Goal: Navigation & Orientation: Find specific page/section

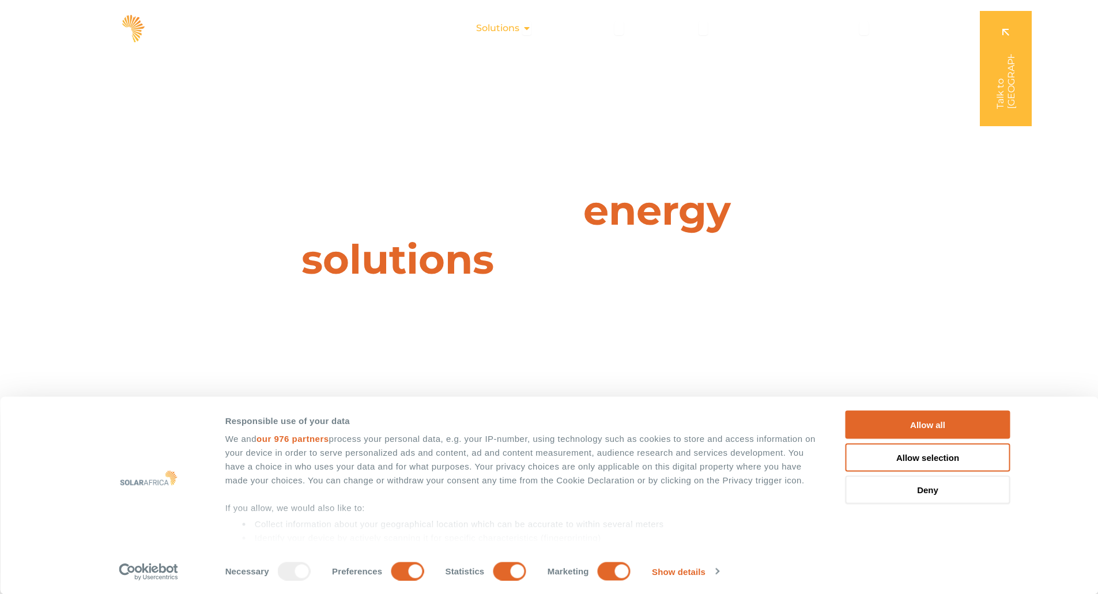
click at [506, 25] on span "Solutions" at bounding box center [497, 28] width 43 height 14
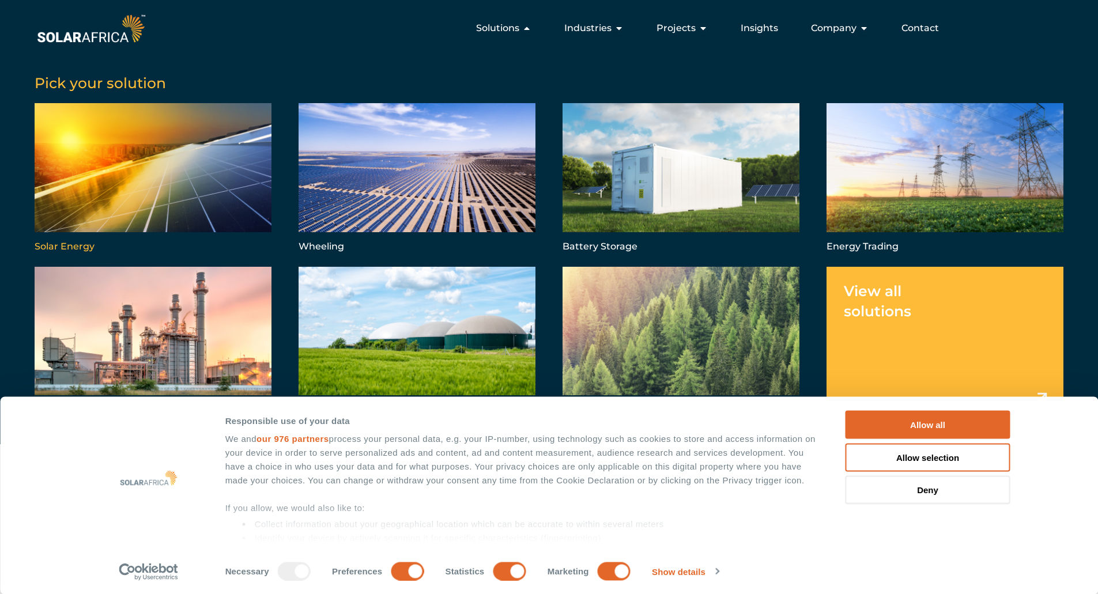
click at [185, 192] on link "Menu" at bounding box center [153, 179] width 237 height 152
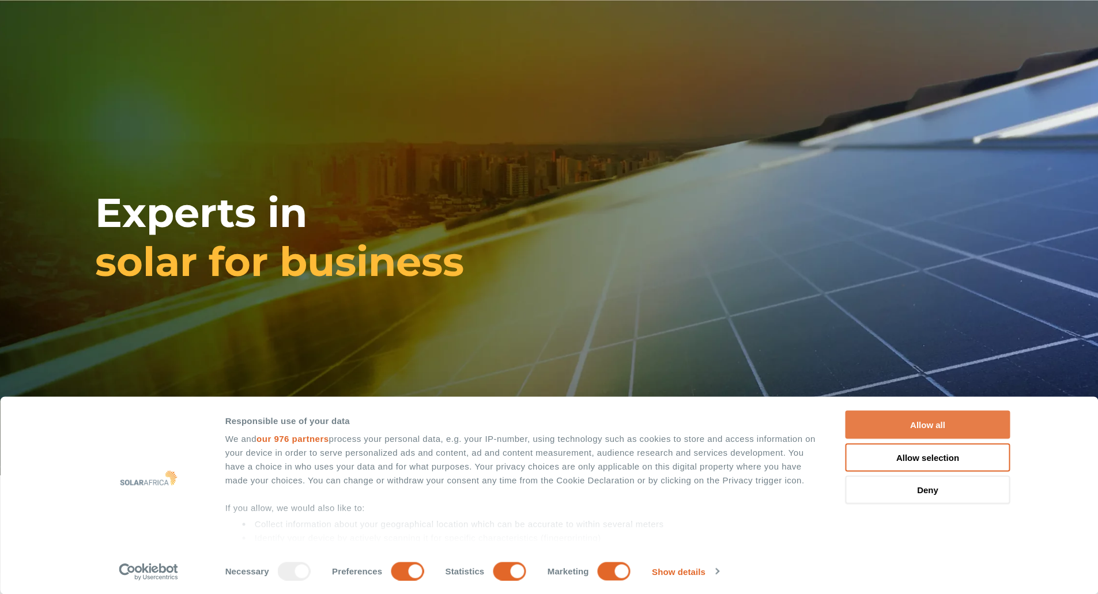
click at [891, 426] on button "Allow all" at bounding box center [927, 425] width 165 height 28
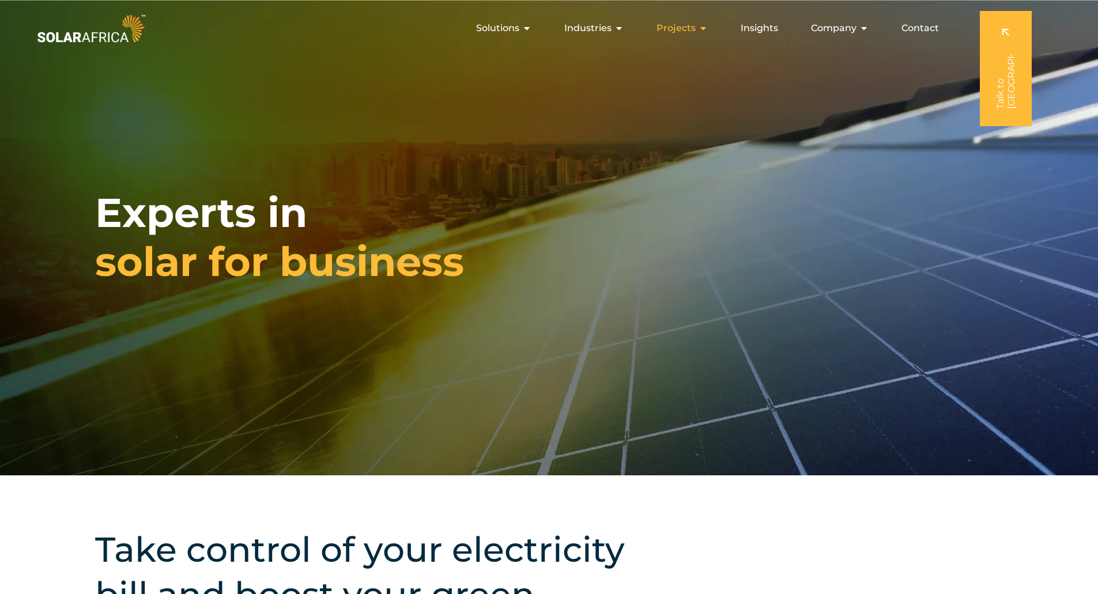
click at [681, 21] on span "Projects" at bounding box center [675, 28] width 39 height 14
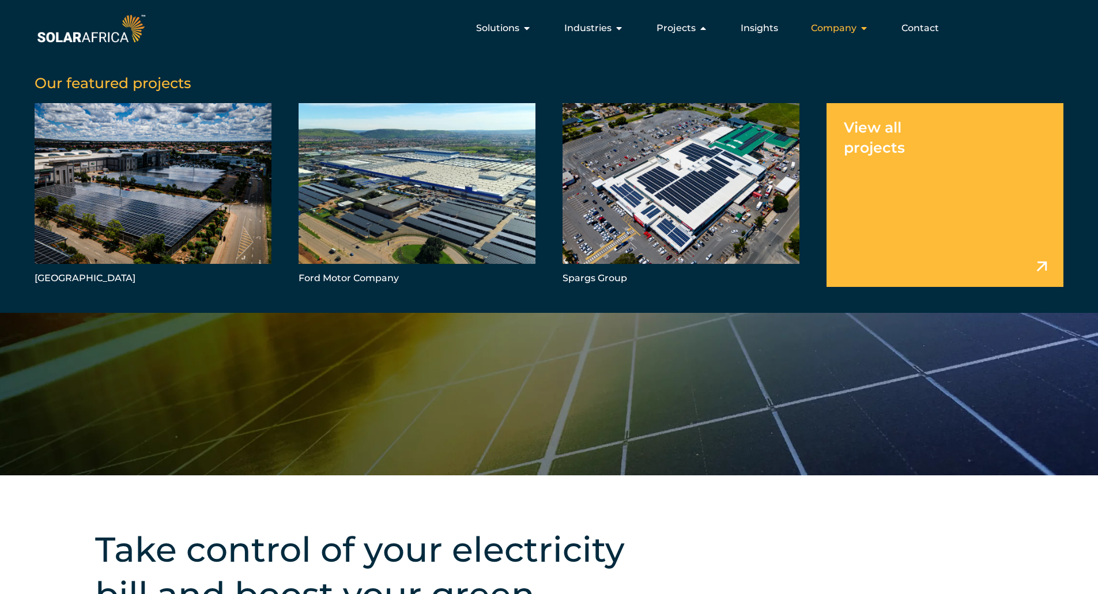
click at [855, 29] on span "Company" at bounding box center [834, 28] width 46 height 14
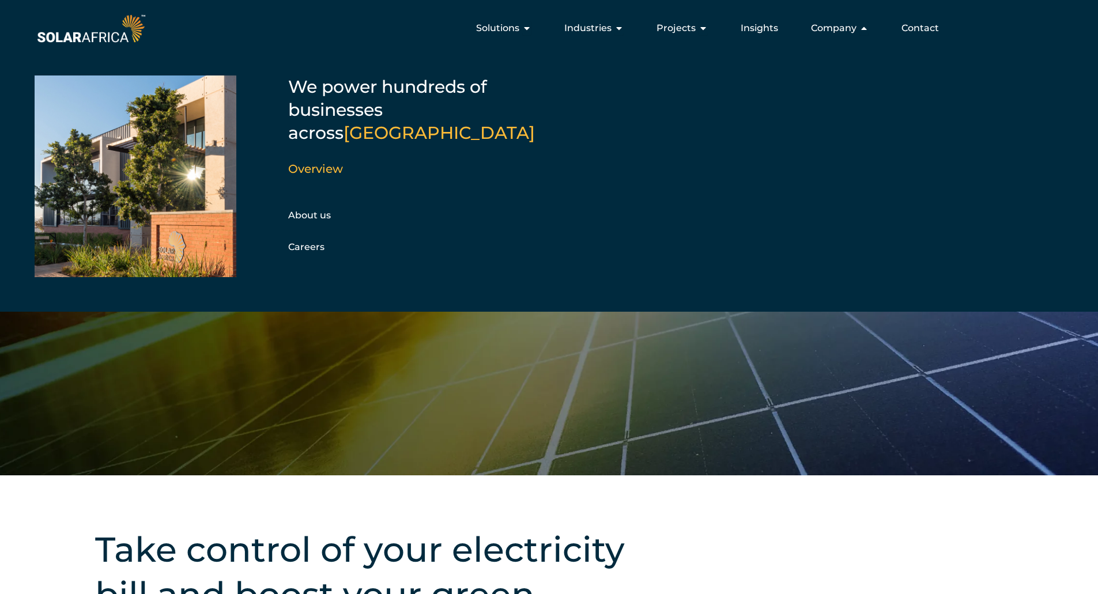
click at [304, 207] on div "About us Careers" at bounding box center [350, 231] width 124 height 49
click at [302, 210] on link "About us" at bounding box center [309, 215] width 43 height 11
